Goal: Download file/media

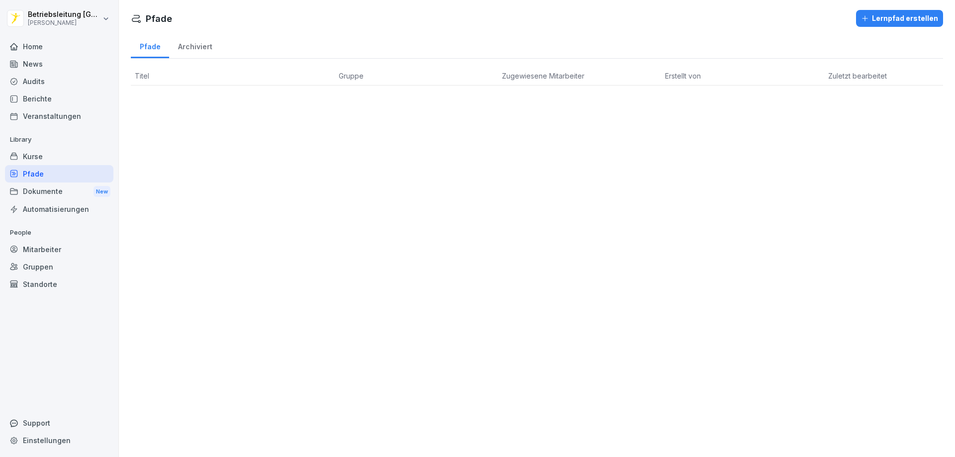
click at [52, 194] on div "Dokumente New" at bounding box center [59, 191] width 108 height 18
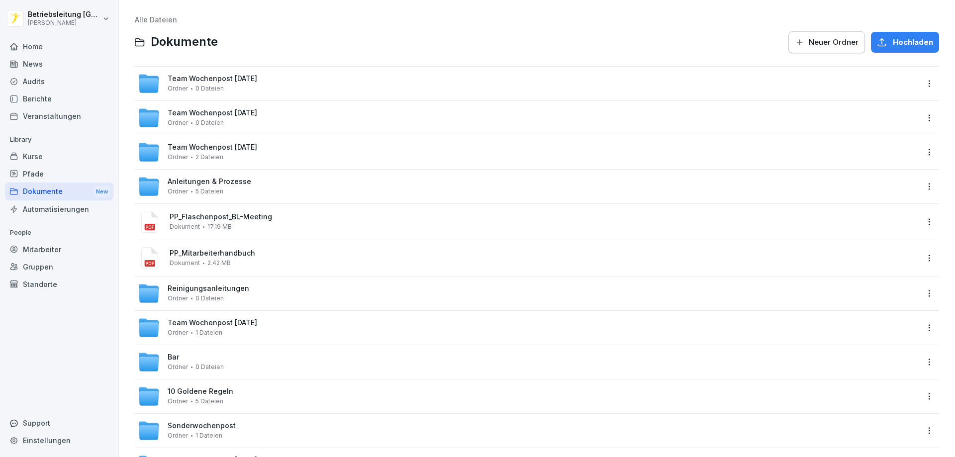
click at [250, 153] on div "Team Wochenpost [DATE] Ordner 2 Dateien" at bounding box center [212, 151] width 89 height 17
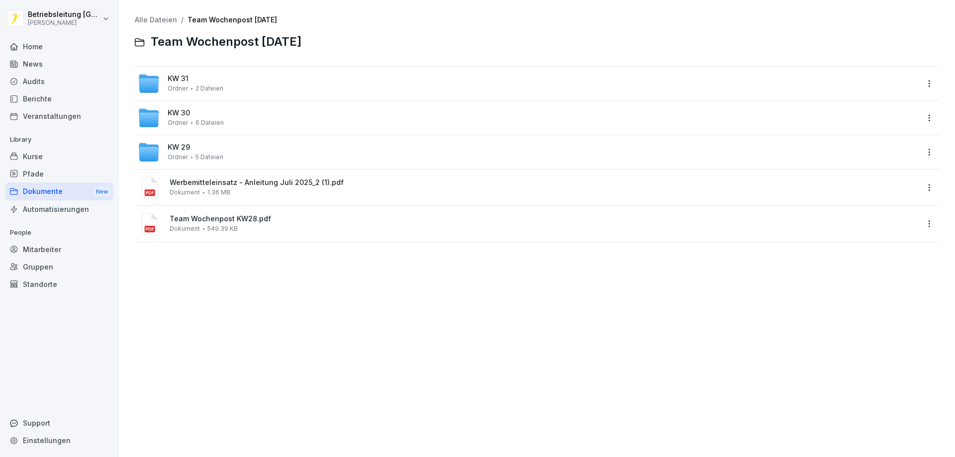
click at [213, 89] on span "2 Dateien" at bounding box center [209, 88] width 28 height 7
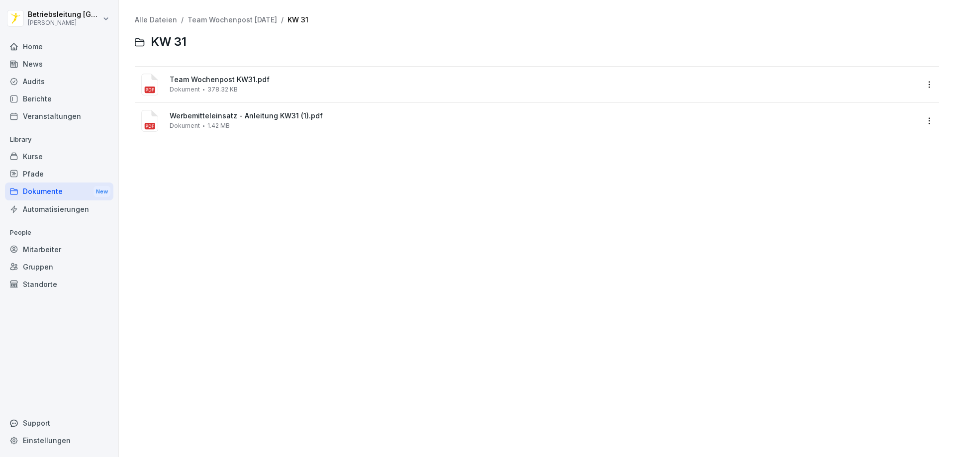
click at [255, 92] on div "Team Wochenpost KW31.pdf Dokument 378.32 KB" at bounding box center [544, 84] width 748 height 17
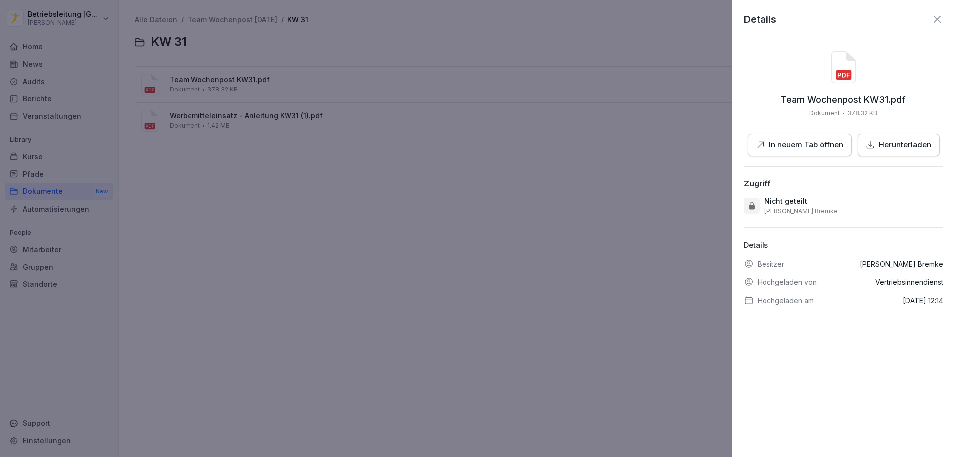
click at [819, 143] on p "In neuem Tab öffnen" at bounding box center [806, 144] width 74 height 11
click at [887, 146] on p "Herunterladen" at bounding box center [904, 144] width 52 height 11
click at [883, 145] on p "Herunterladen" at bounding box center [904, 144] width 52 height 11
